Goal: Task Accomplishment & Management: Manage account settings

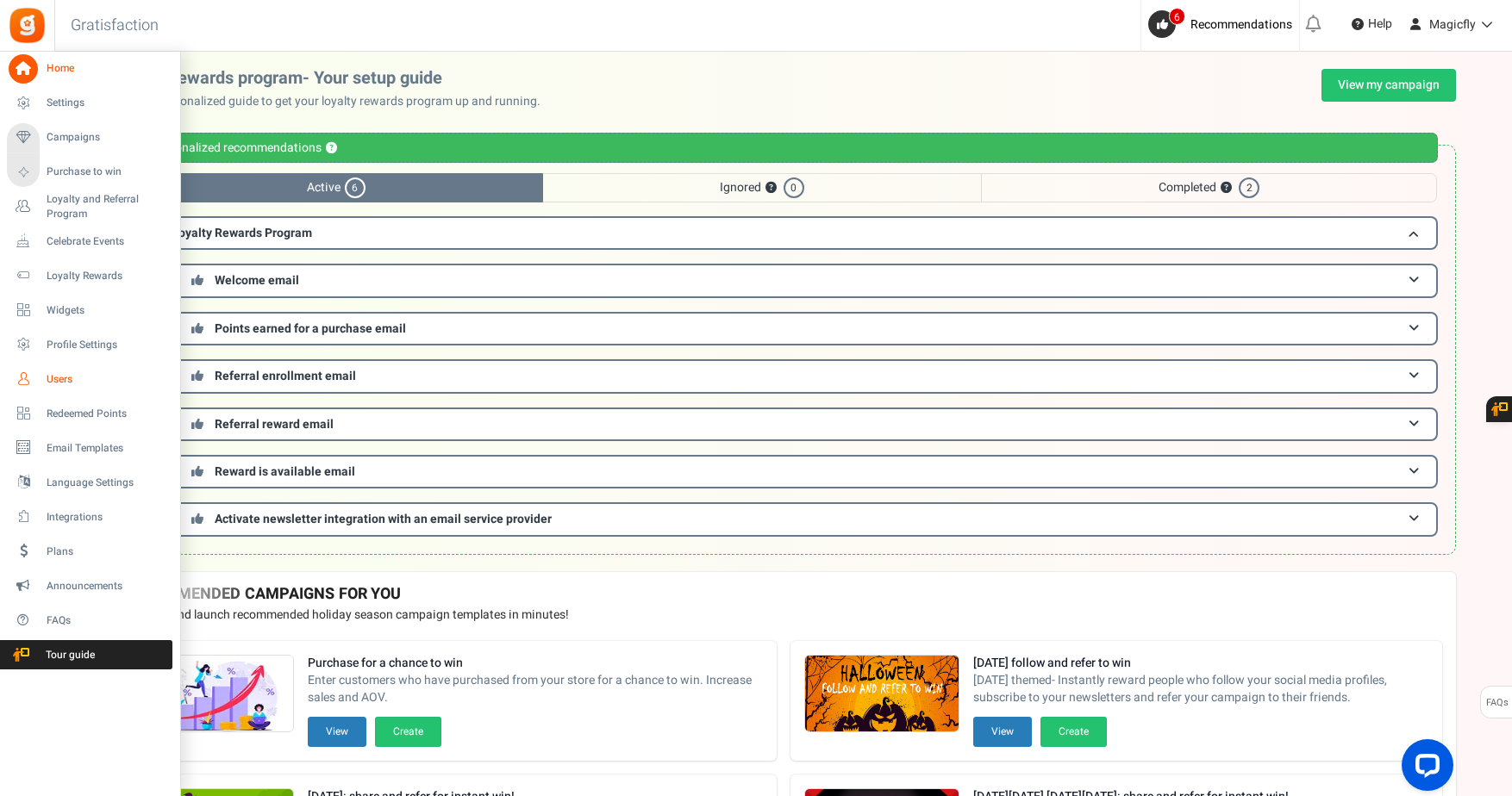
click at [59, 376] on span "Users" at bounding box center [106, 379] width 120 height 14
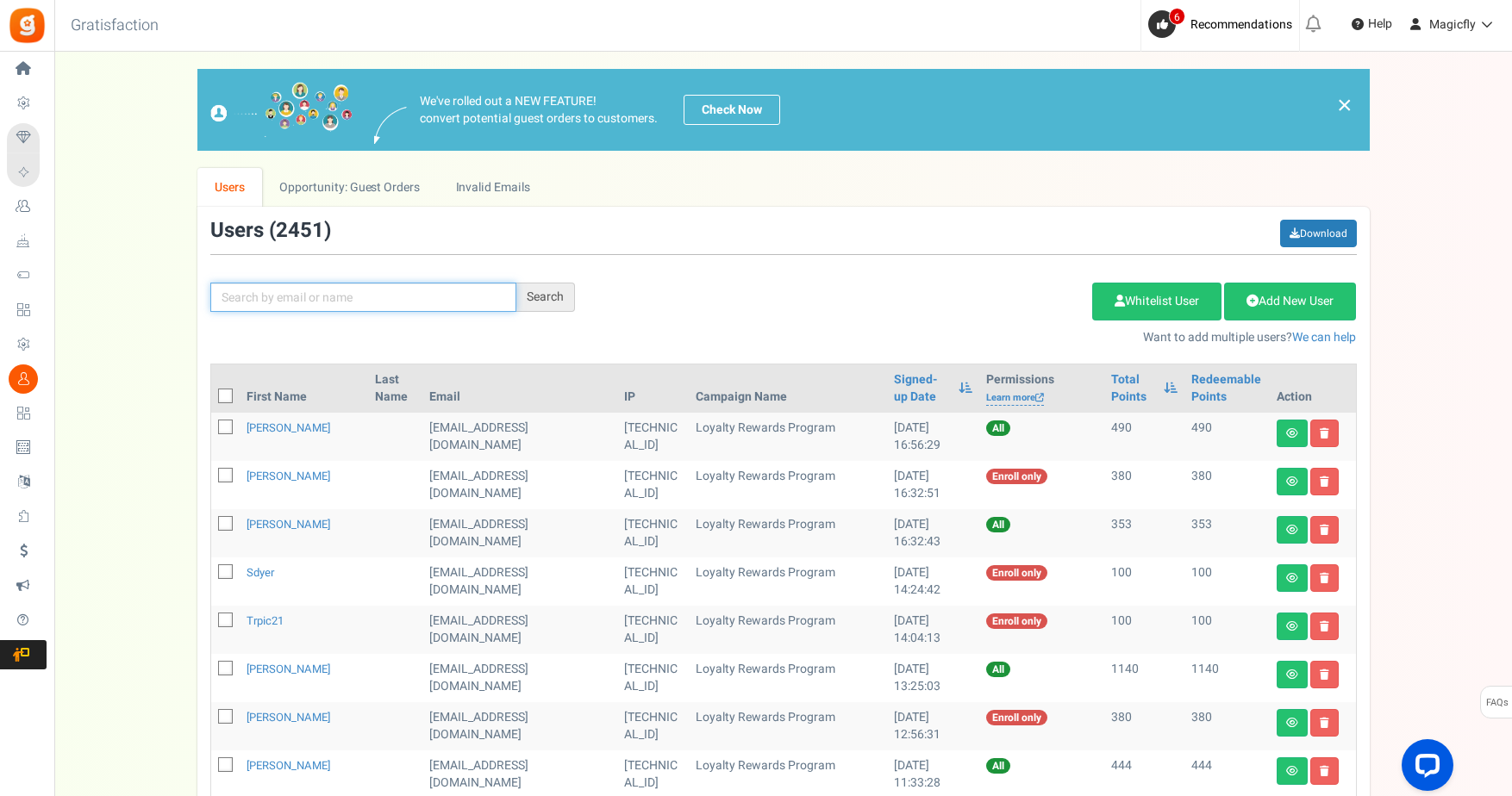
click at [362, 311] on input "text" at bounding box center [363, 297] width 306 height 29
paste input "[PERSON_NAME][EMAIL_ADDRESS][DOMAIN_NAME]"
type input "[PERSON_NAME][EMAIL_ADDRESS][DOMAIN_NAME]"
click at [543, 296] on div "Search" at bounding box center [545, 297] width 59 height 29
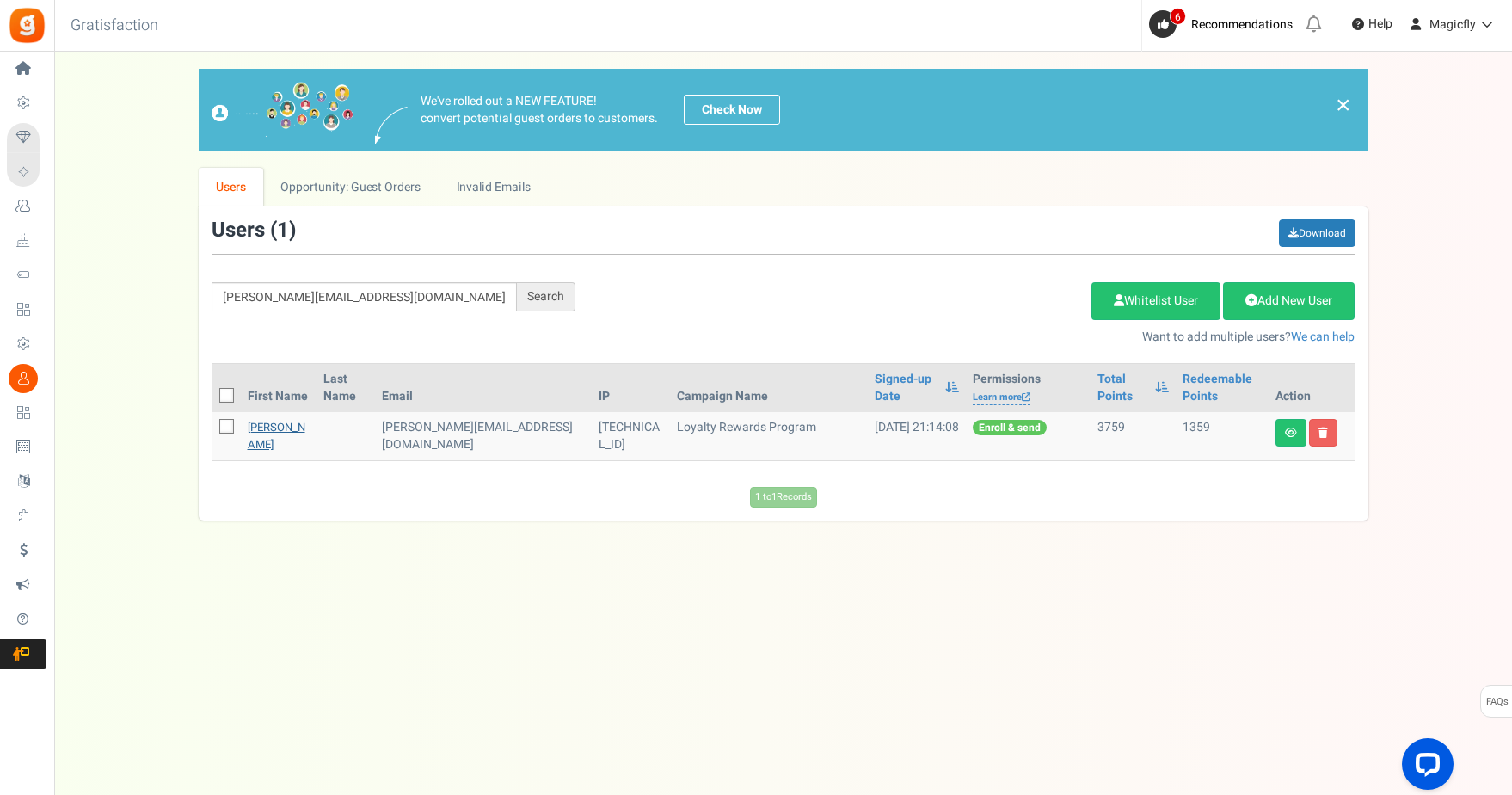
click at [264, 439] on link "[PERSON_NAME]" at bounding box center [277, 435] width 58 height 33
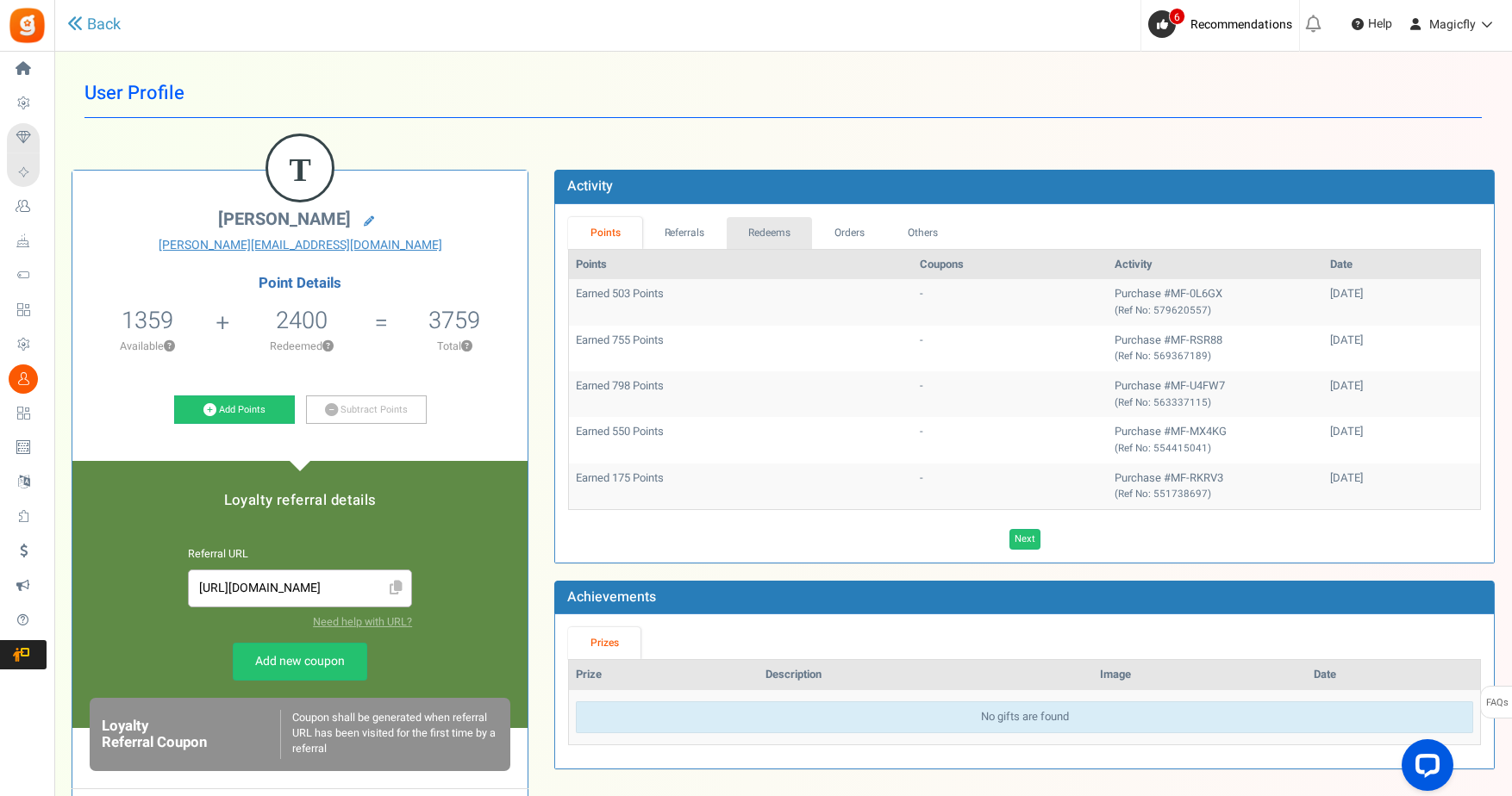
click at [763, 232] on link "Redeems" at bounding box center [769, 233] width 86 height 32
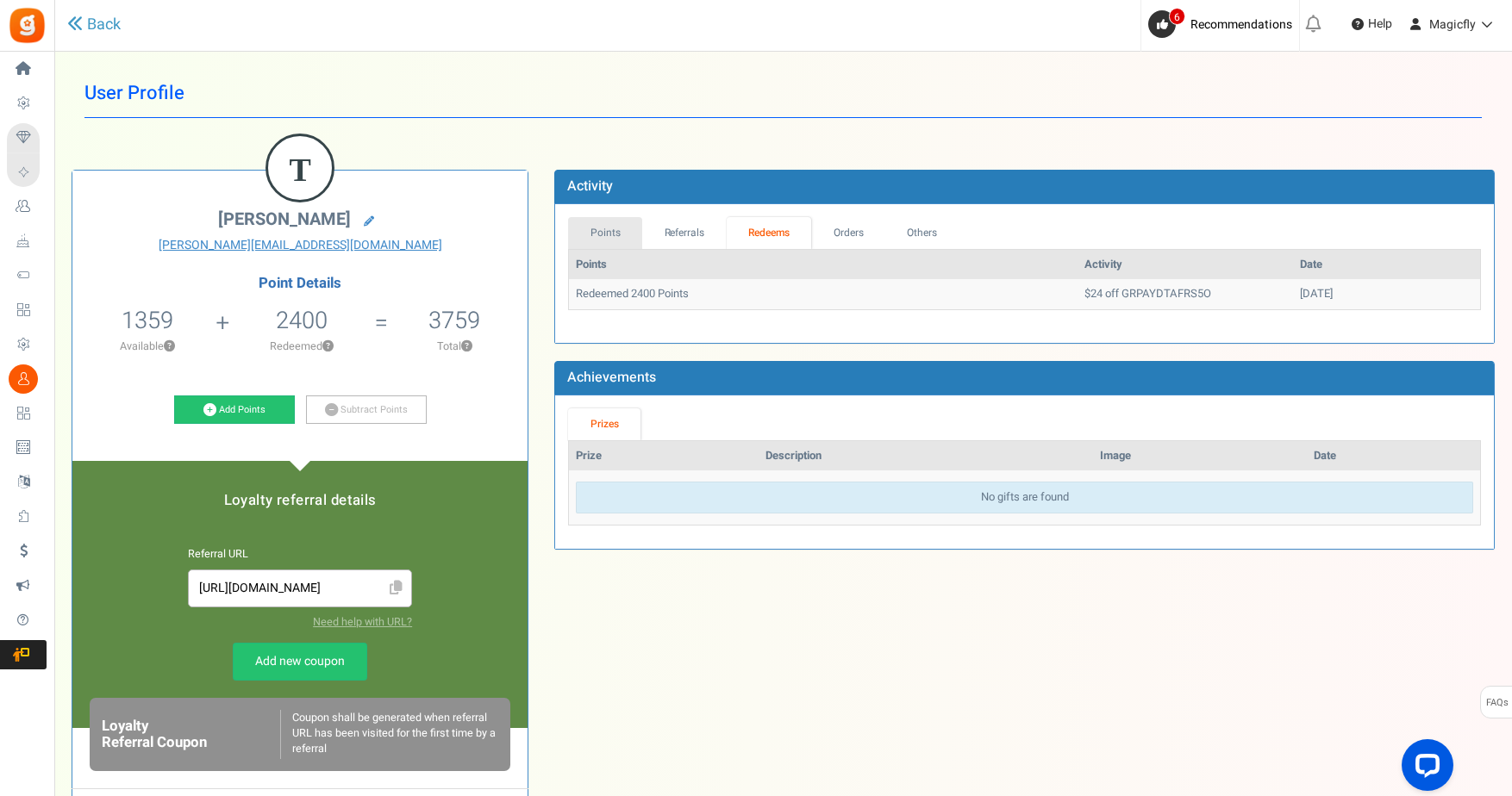
click at [614, 232] on link "Points" at bounding box center [605, 233] width 74 height 32
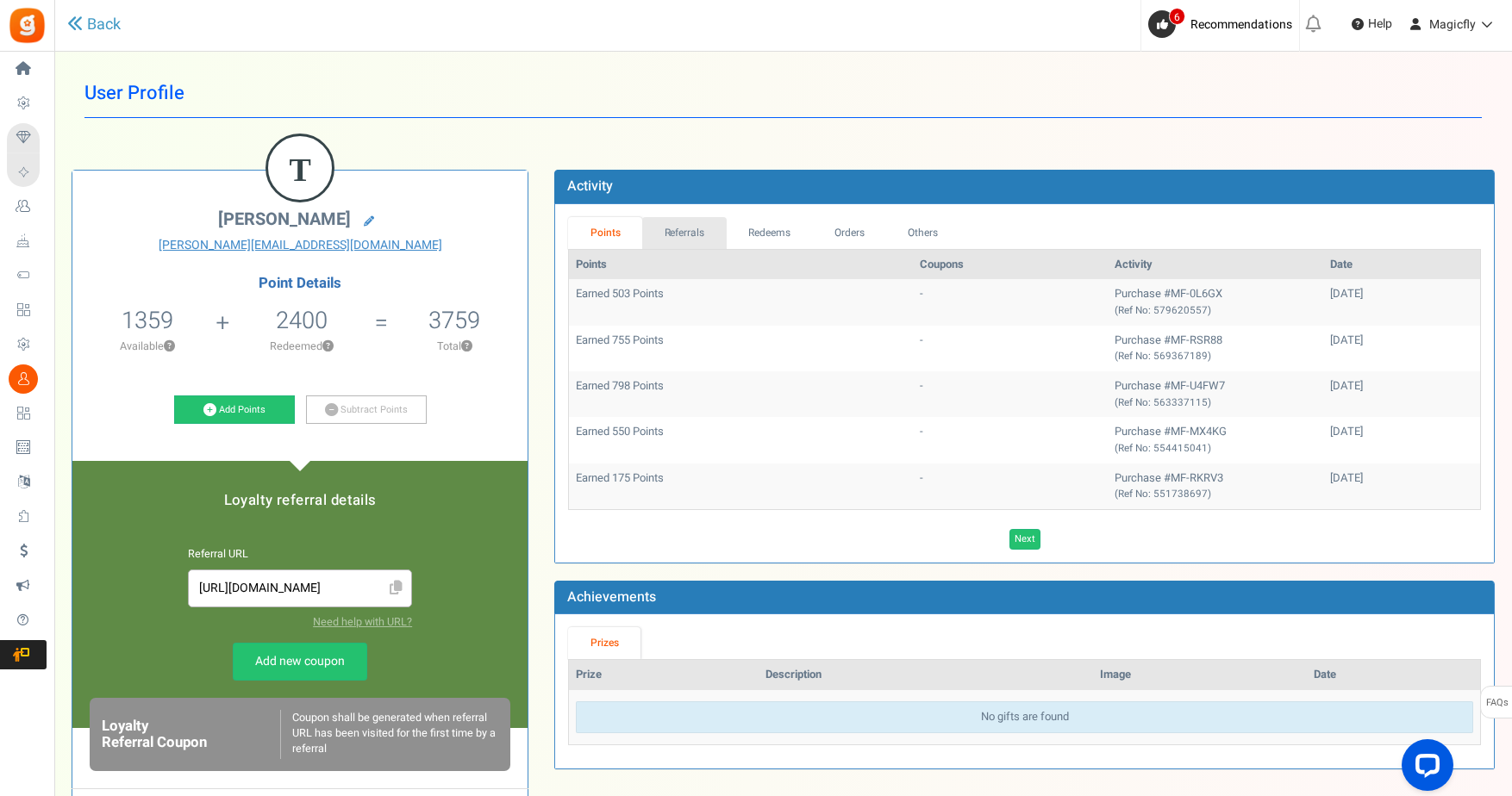
click at [692, 228] on link "Referrals" at bounding box center [684, 233] width 84 height 32
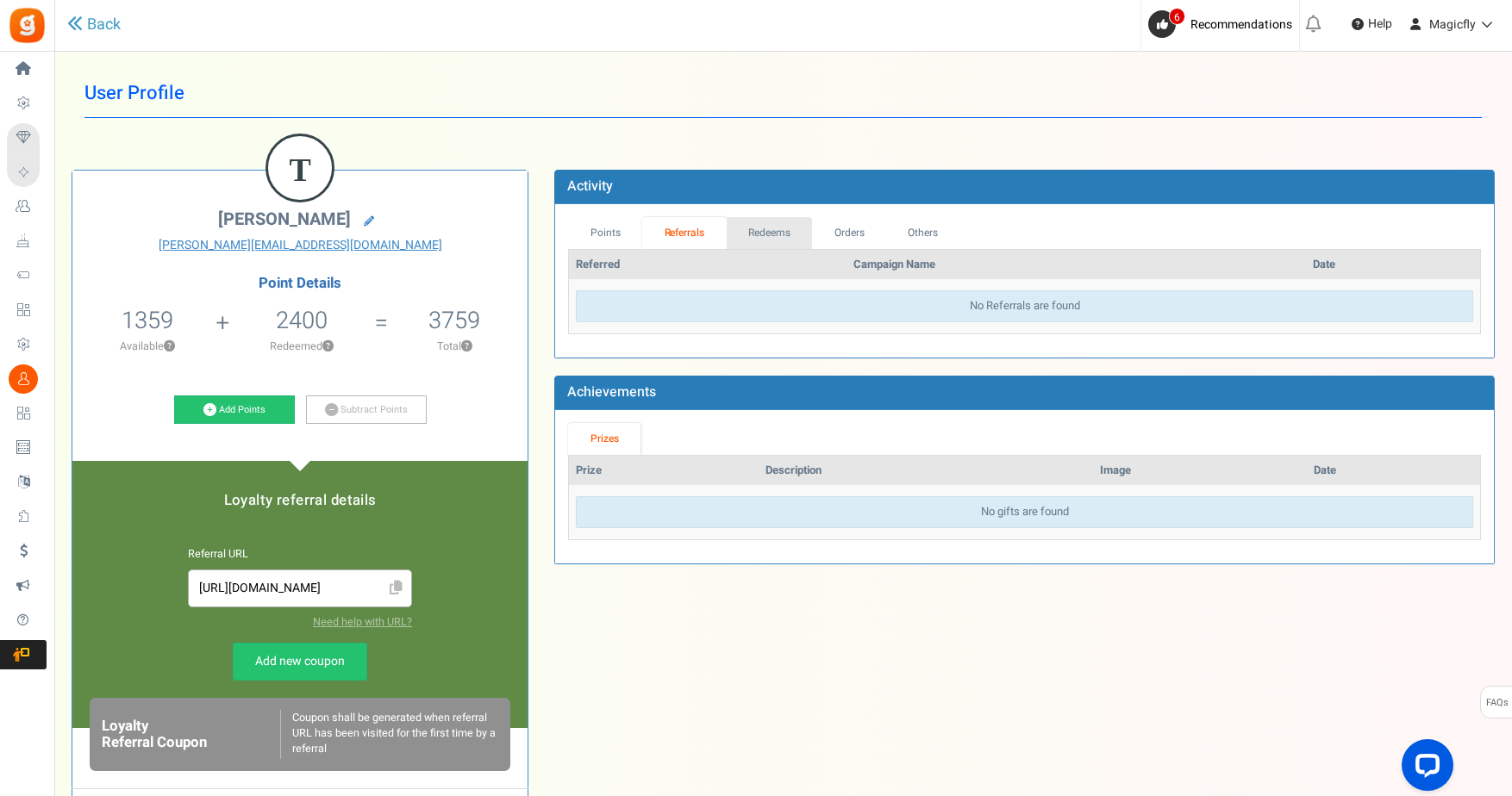
click at [766, 237] on link "Redeems" at bounding box center [769, 233] width 86 height 32
